Goal: Task Accomplishment & Management: Use online tool/utility

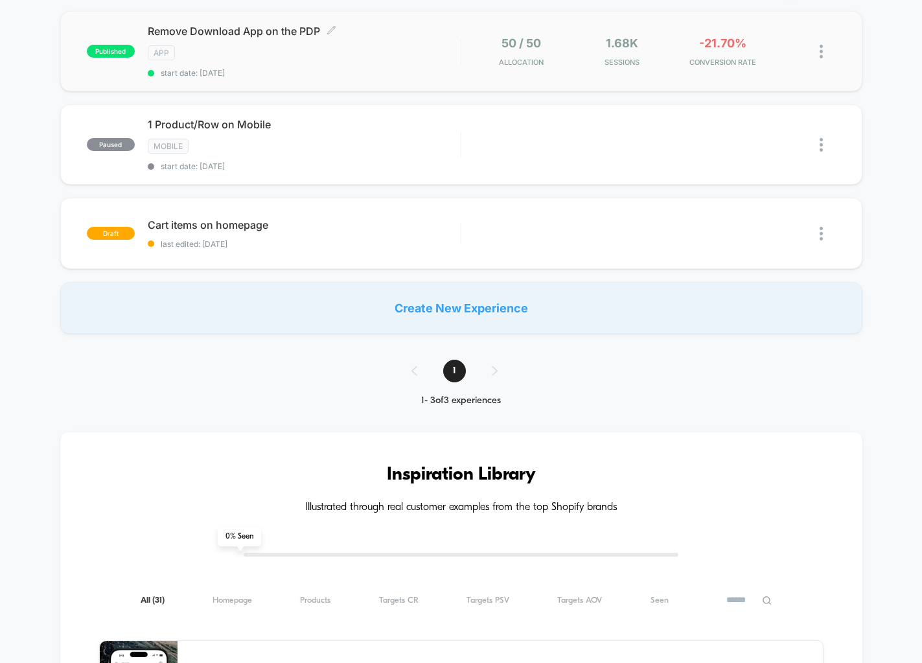
scroll to position [84, 0]
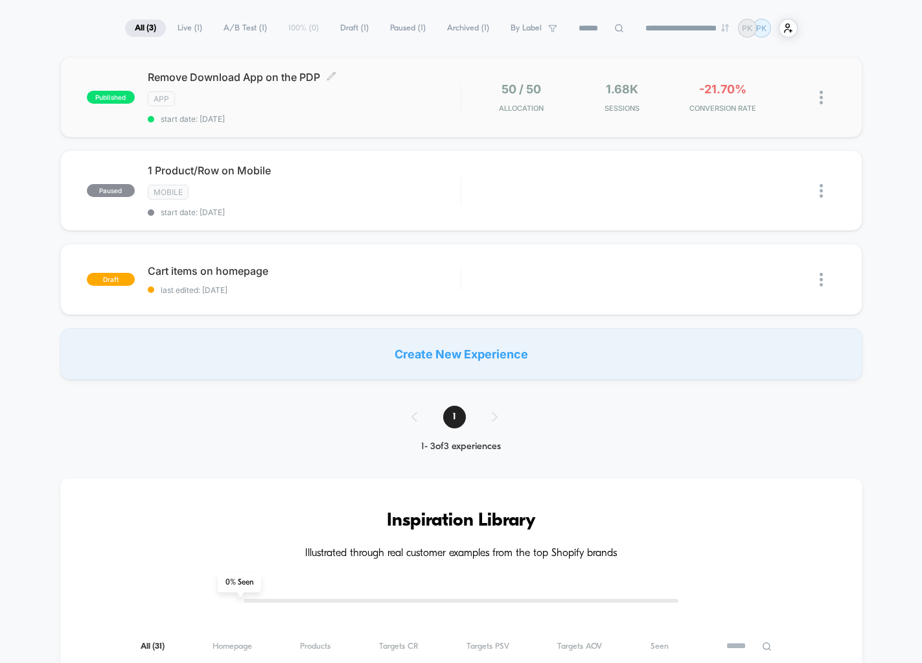
click at [404, 94] on div "App" at bounding box center [304, 98] width 313 height 15
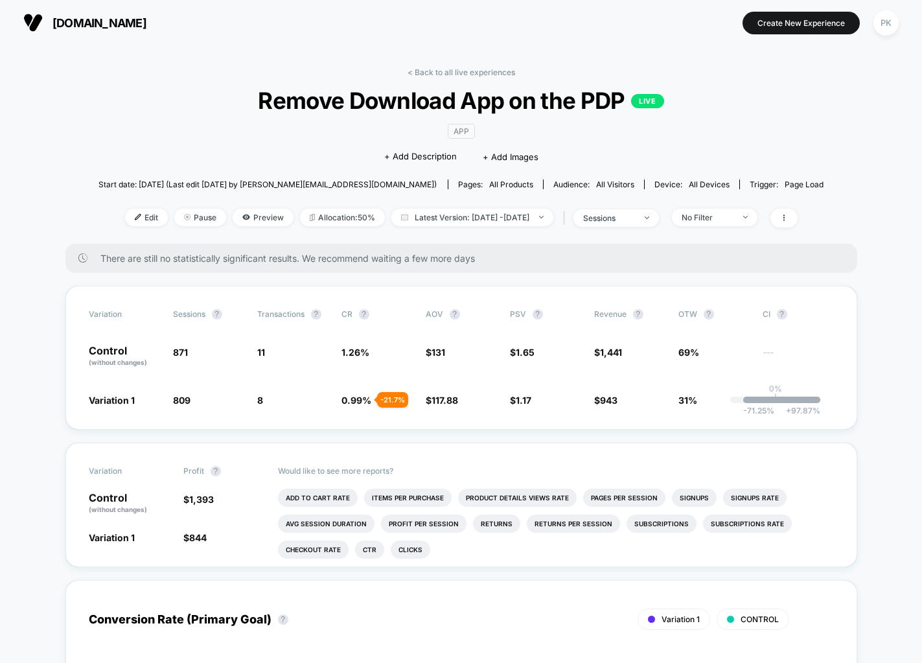
click at [918, 27] on div "[DOMAIN_NAME] Create New Experience PK" at bounding box center [461, 22] width 922 height 45
click at [343, 119] on div "App Click to edit experience details + Add Description + Add Images" at bounding box center [461, 143] width 435 height 59
click at [303, 113] on span "Remove Download App on the PDP LIVE" at bounding box center [461, 100] width 653 height 27
click at [176, 95] on span "Remove Download App on the PDP LIVE" at bounding box center [461, 100] width 653 height 27
click at [720, 107] on span "Remove Download App on the PDP LIVE" at bounding box center [461, 100] width 653 height 27
